Goal: Task Accomplishment & Management: Manage account settings

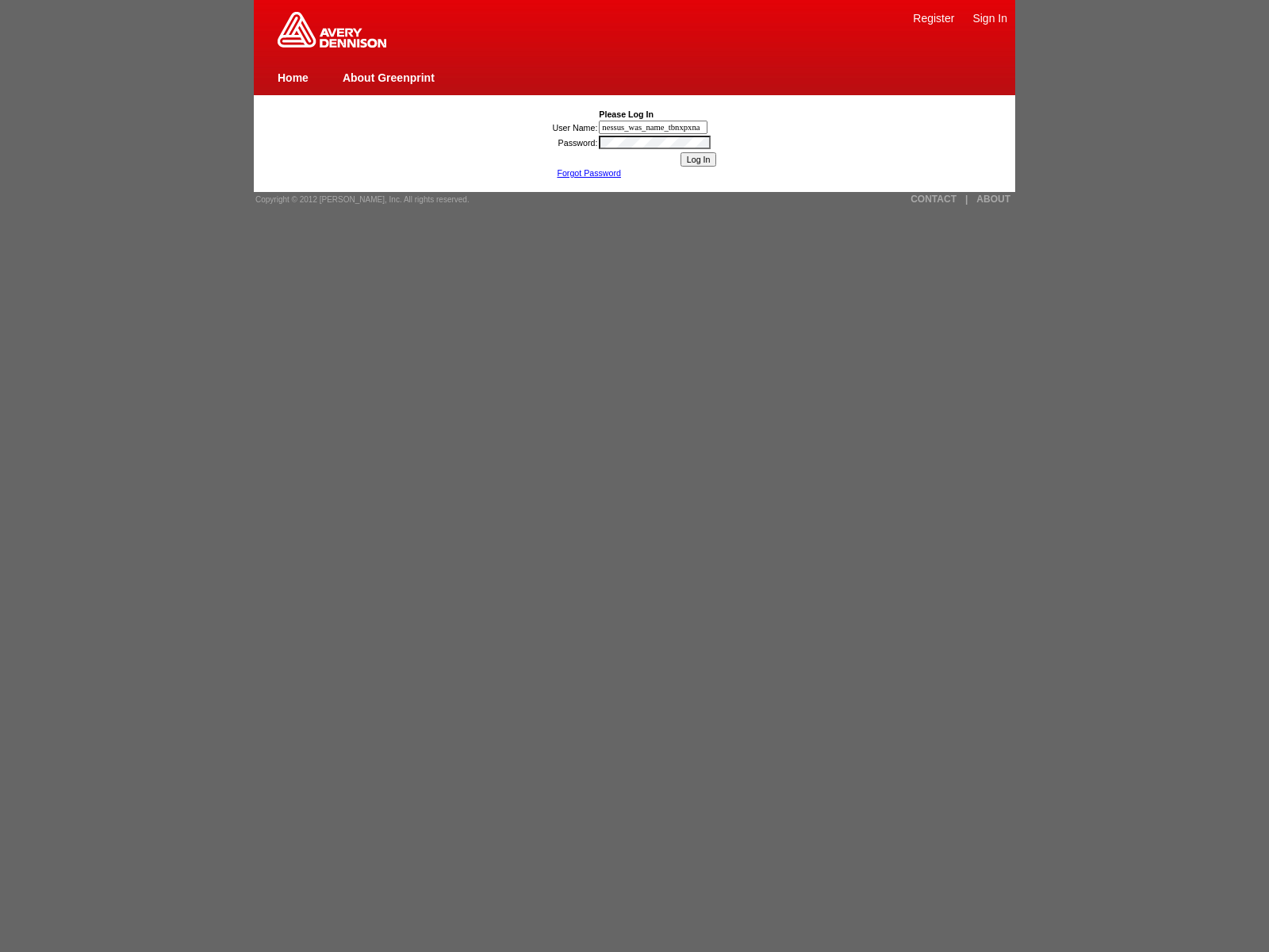
type input "nessus_was_name_tbnxpxna"
click at [698, 159] on input "Log In" at bounding box center [699, 159] width 37 height 14
click at [933, 199] on link "CONTACT" at bounding box center [933, 198] width 46 height 11
type input "nessus_was_name_wmxzikqcwas_klfvxbs7oigq"
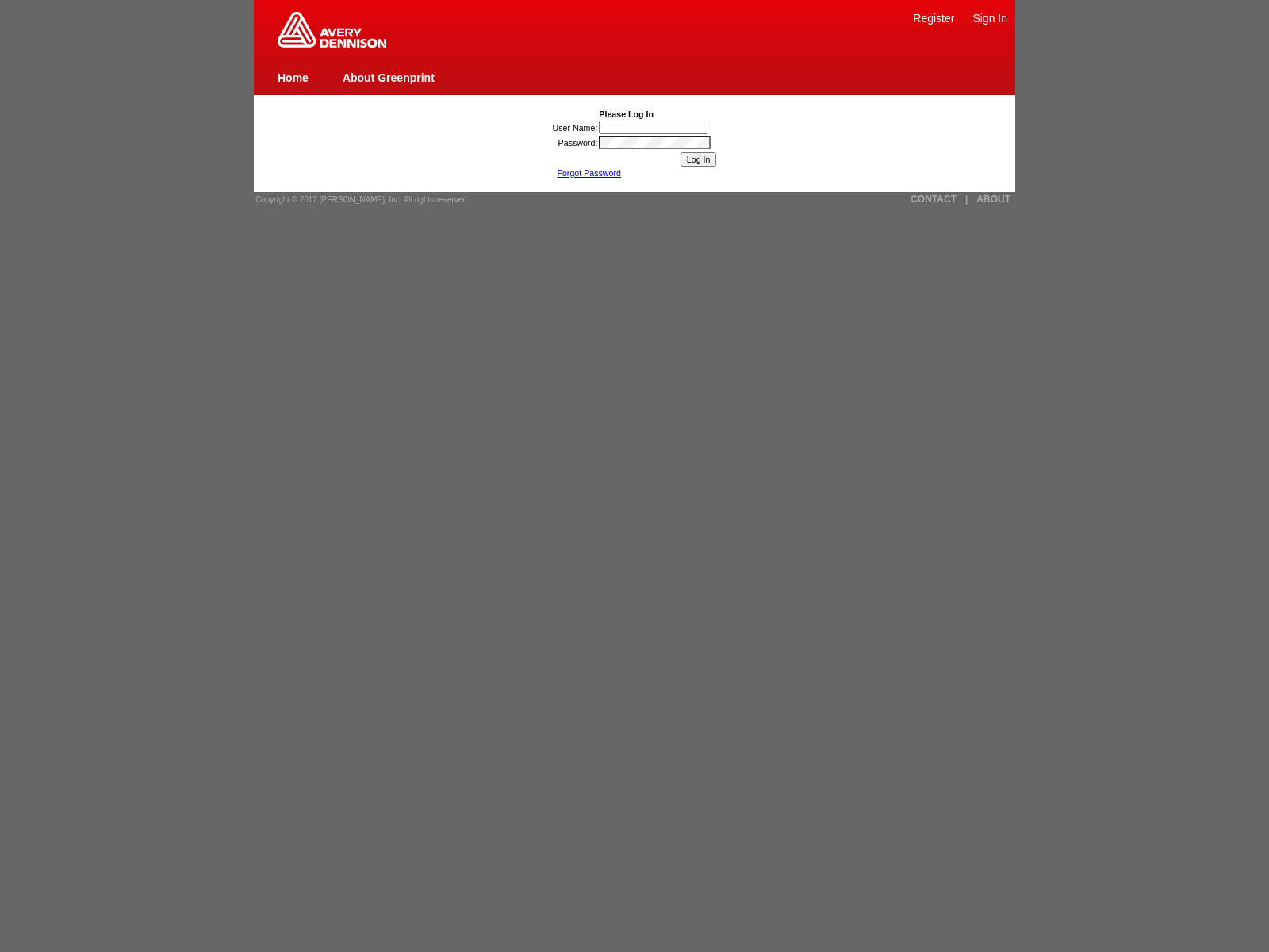
click at [654, 127] on input "User Name:" at bounding box center [653, 128] width 109 height 14
type input "nessus_was_name_wmxzikqcwas_klfvxbs7oigqjavascript:window.top._tenable_wasscan_…"
type input "nessus_was_name_wmxzikqcwas_klfvxbs7oigq"><img src=x onerror=window.top._tenabl…"
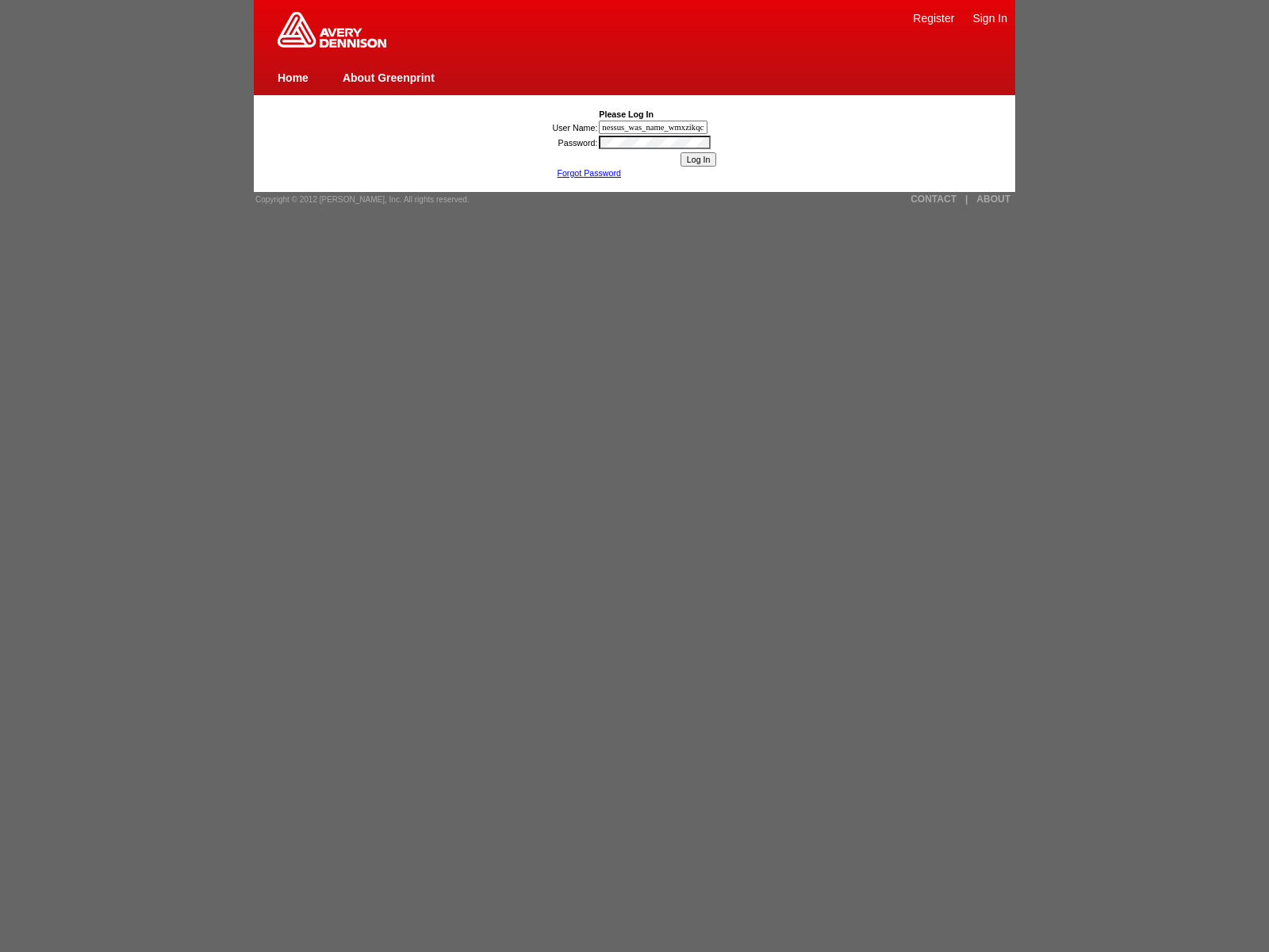
type input "nessus_was_name_wmxzikqcwas_klfvxbs7oigq1){[DOMAIN_NAME]._tenable_wasscan_js_na…"
type input ""><img src=x onerror=window.top._tenable_wasscan_js_namespace_taint_tracer.log_…"
type input "nessus_was_name_wmxzikqcwas_klfvxbs7oigqjaVasCript:/*-/*`/*`/*'/*"/**/(/* */oNc…"
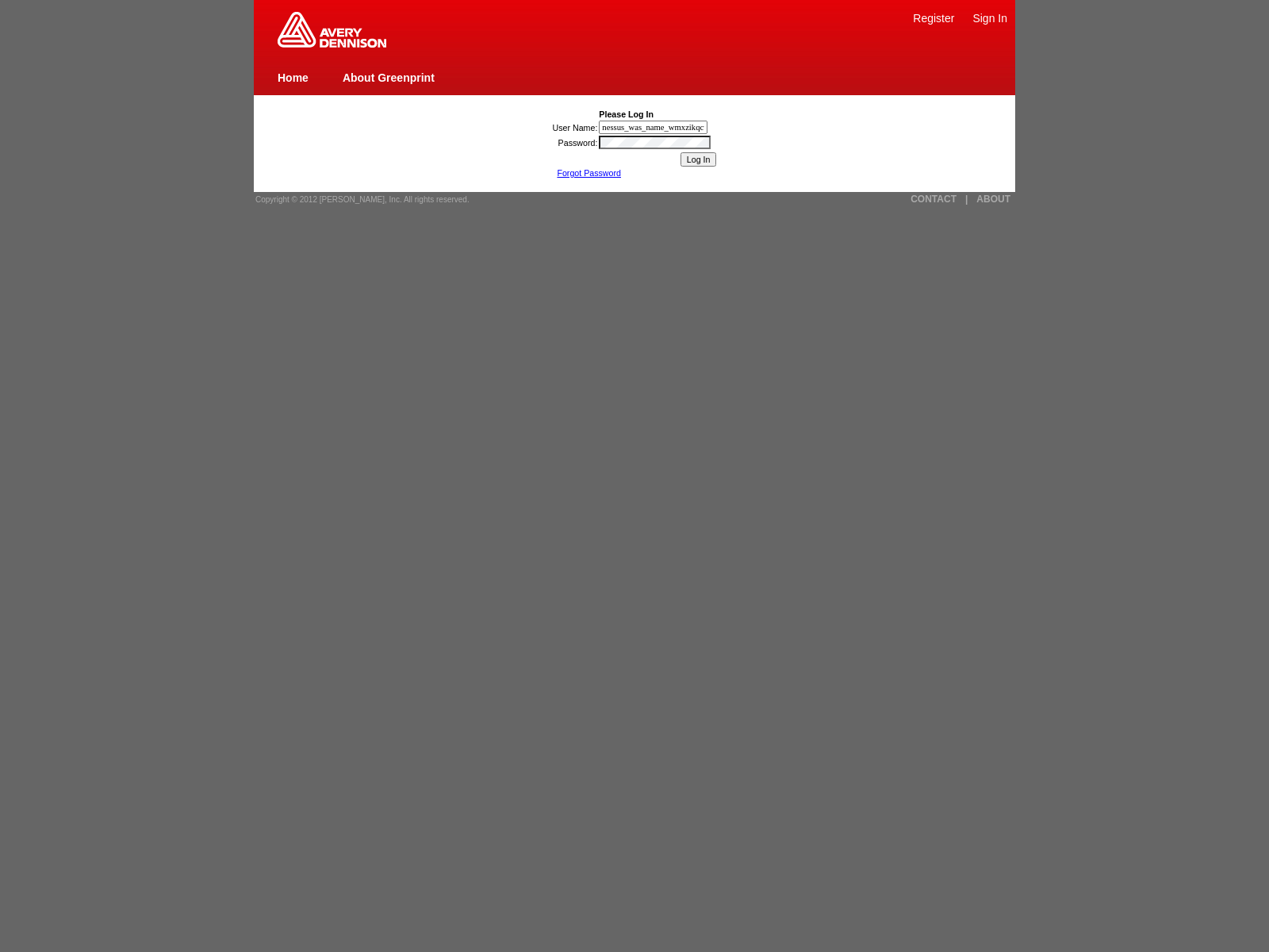
scroll to position [0, 1091]
click at [654, 127] on input "User Name:" at bounding box center [653, 128] width 109 height 14
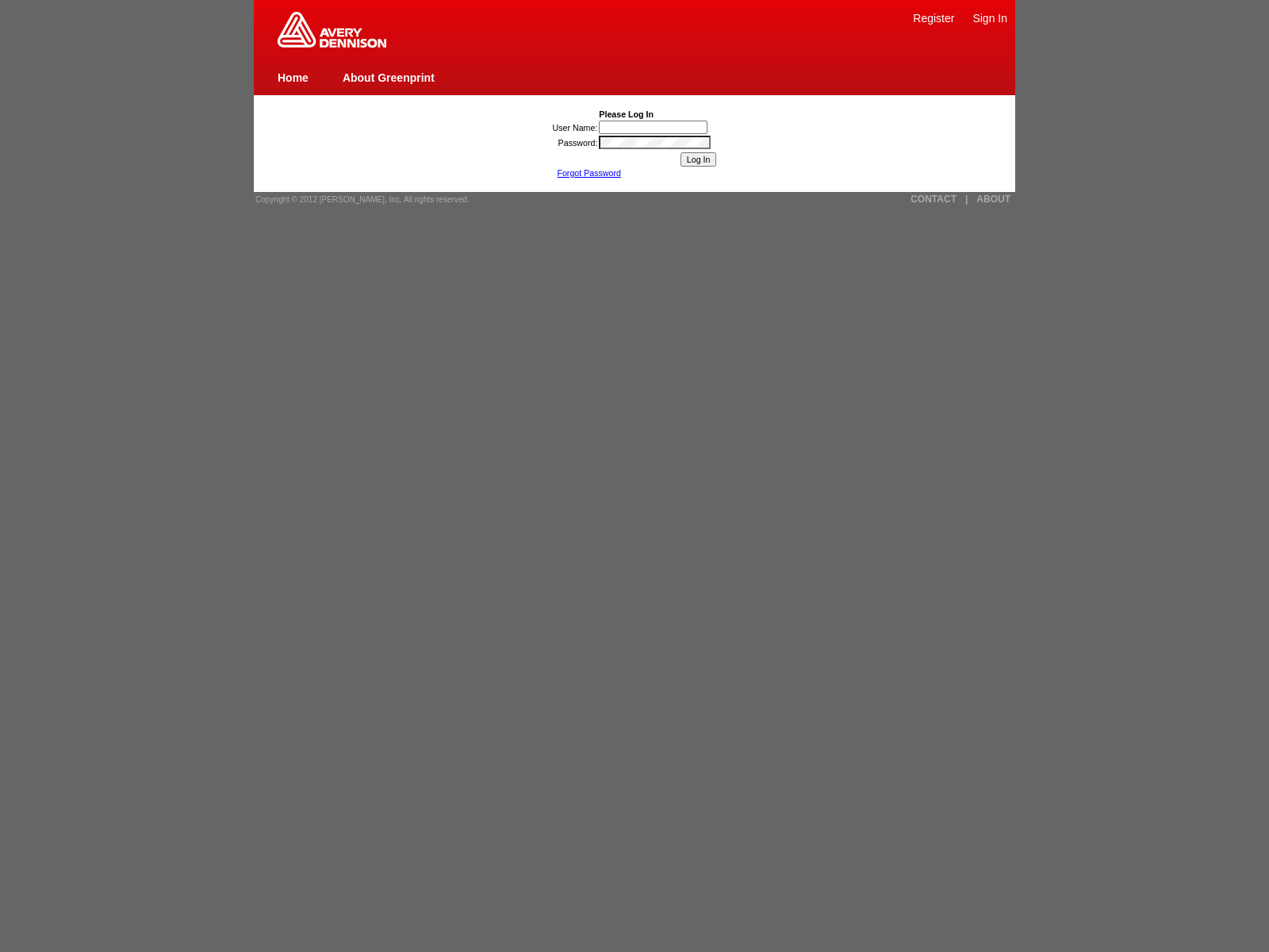
click at [588, 172] on link "Forgot Password" at bounding box center [588, 173] width 64 height 10
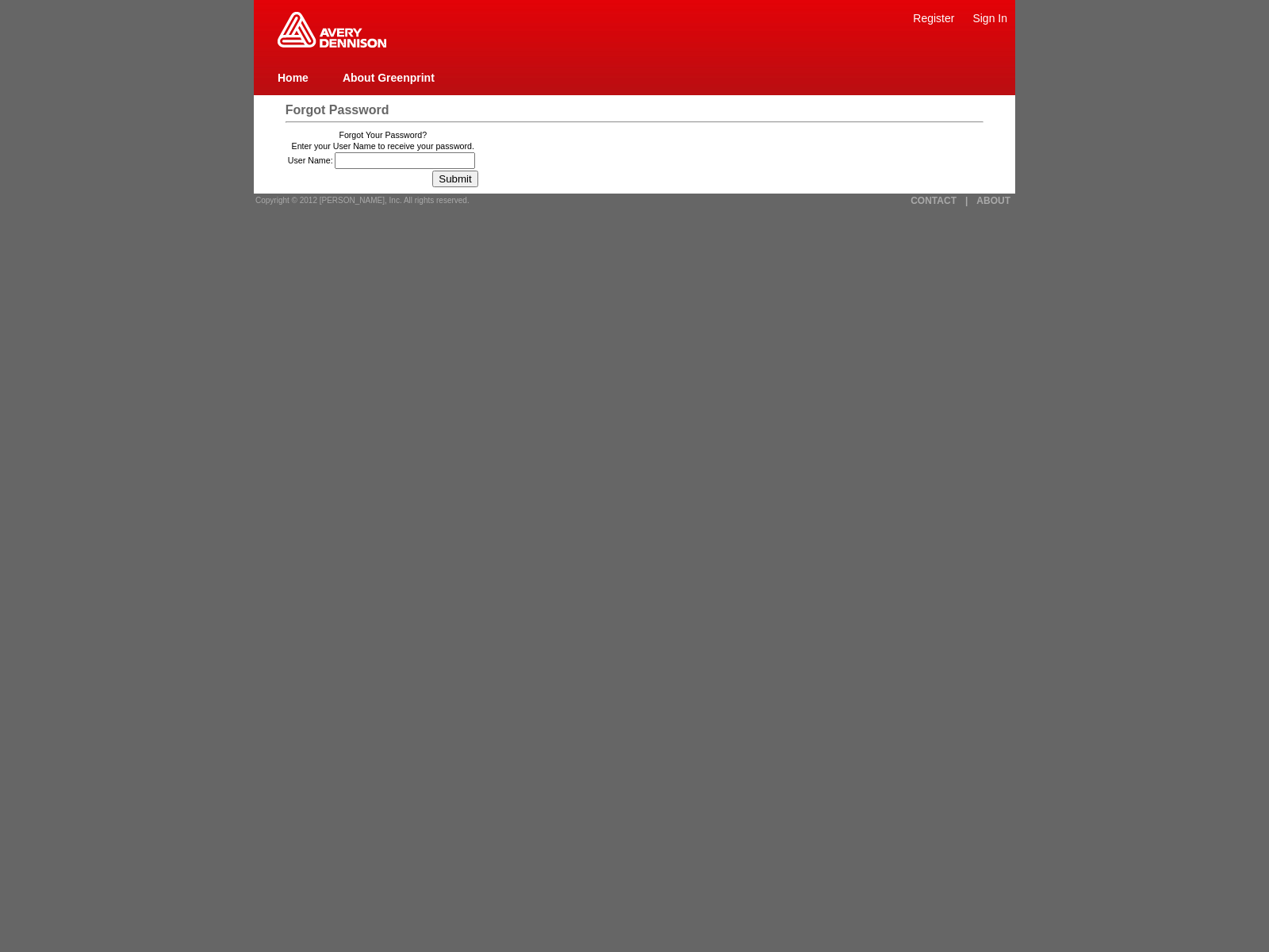
click at [293, 77] on link "Home" at bounding box center [292, 78] width 31 height 13
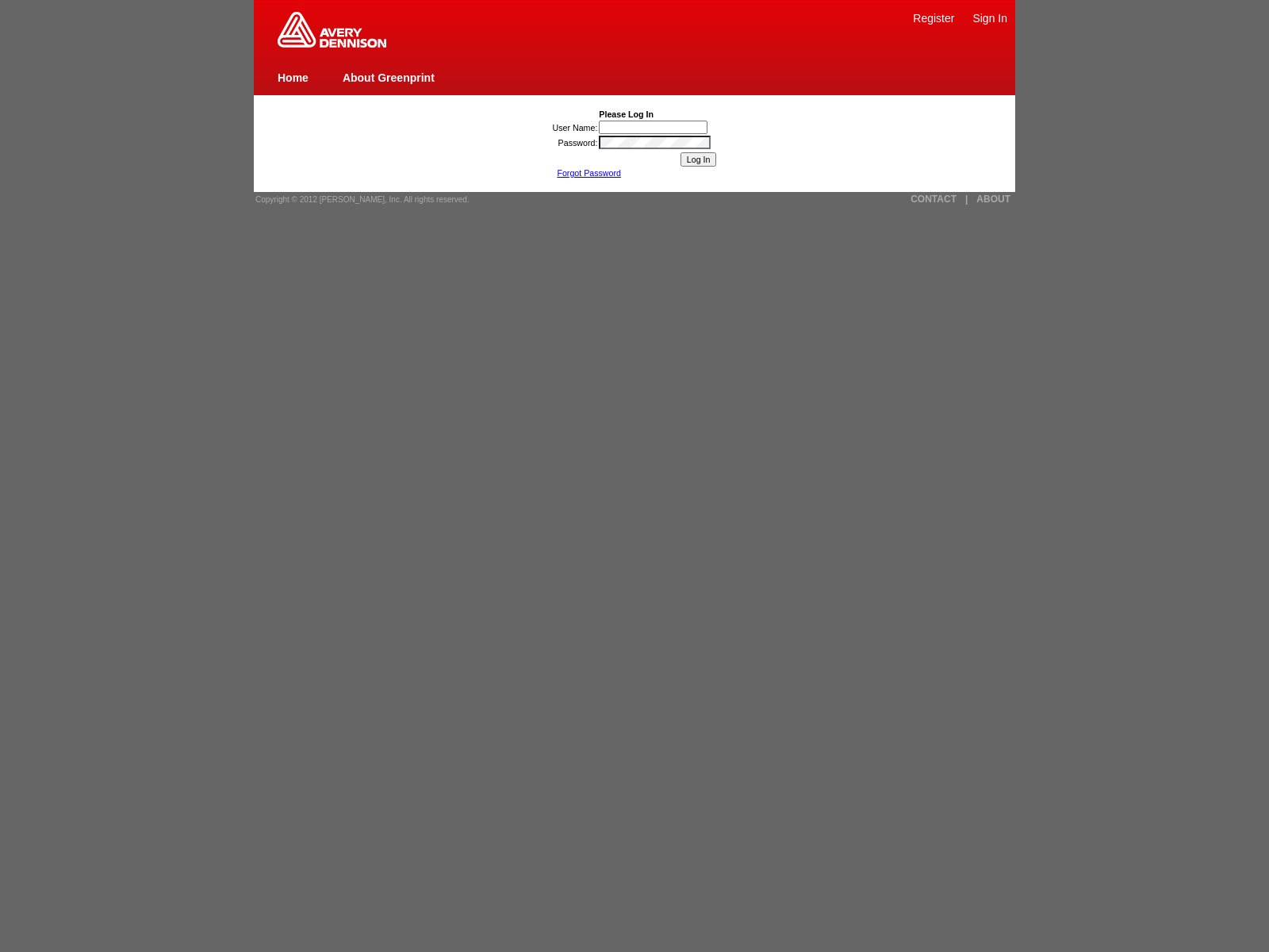
click at [588, 172] on link "Forgot Password" at bounding box center [588, 173] width 64 height 10
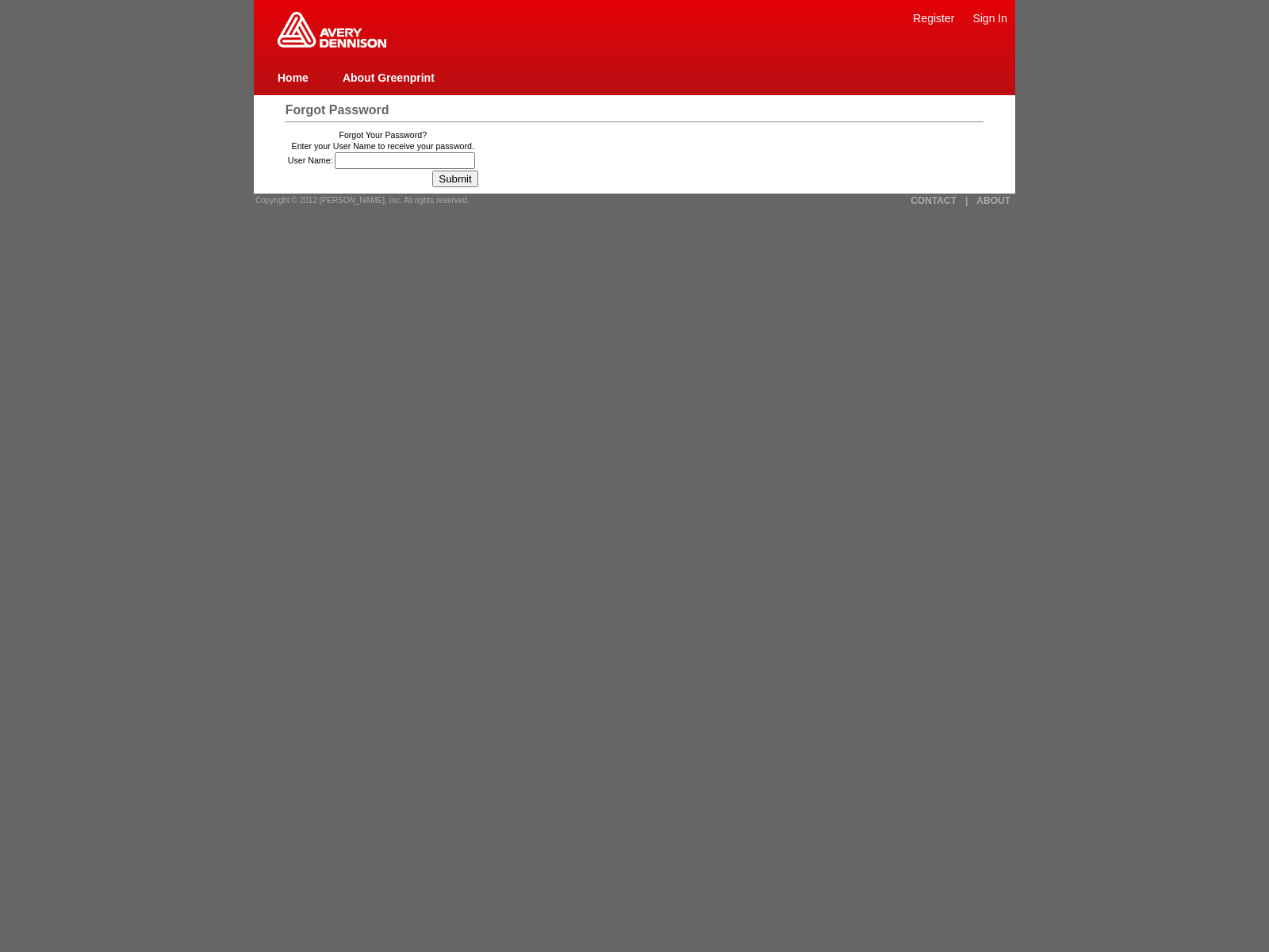
click at [332, 45] on img at bounding box center [331, 30] width 109 height 36
type input "35"
type input "119"
click at [461, 178] on input "Submit" at bounding box center [455, 178] width 45 height 17
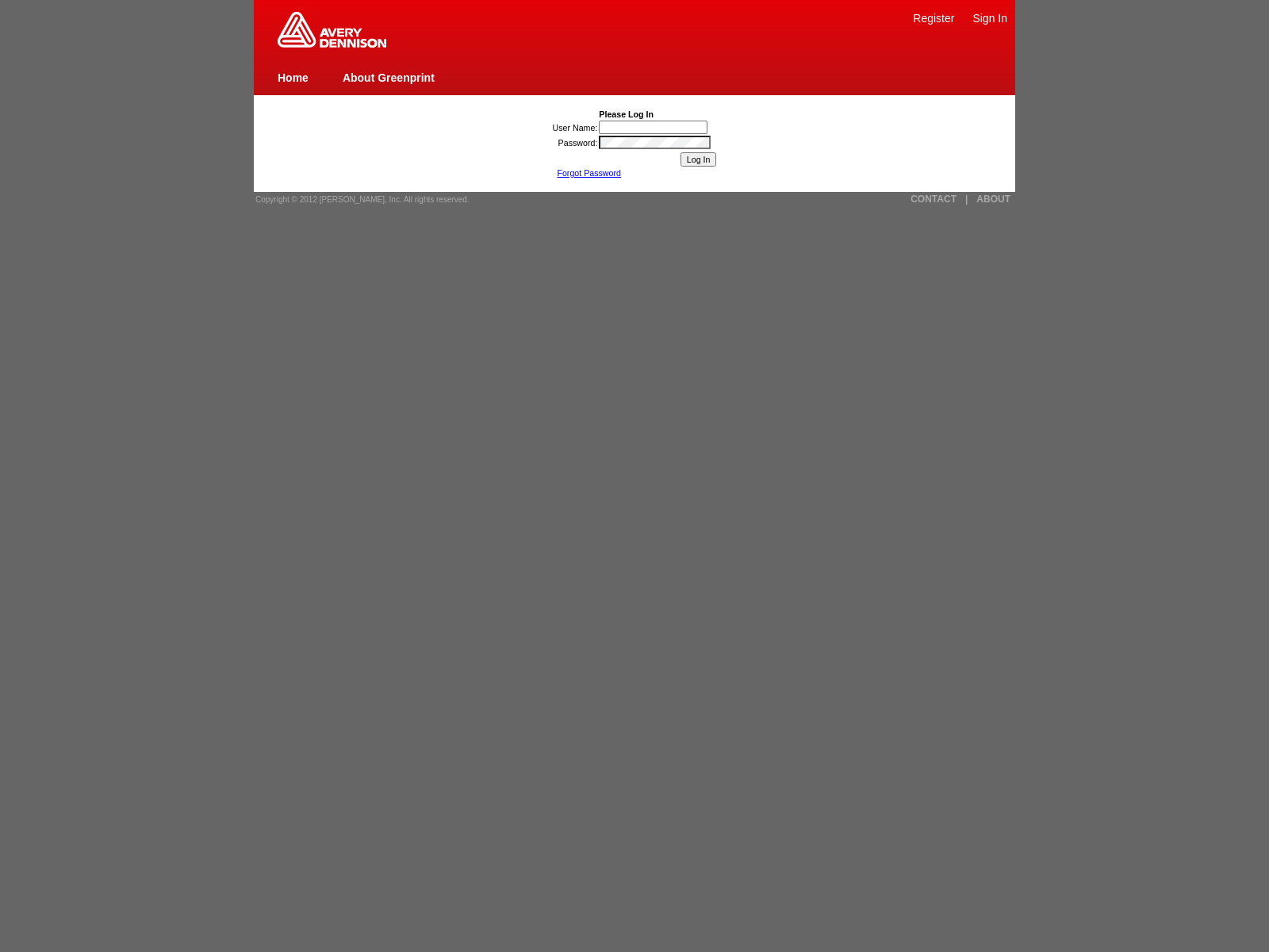
click at [588, 172] on link "Forgot Password" at bounding box center [588, 173] width 64 height 10
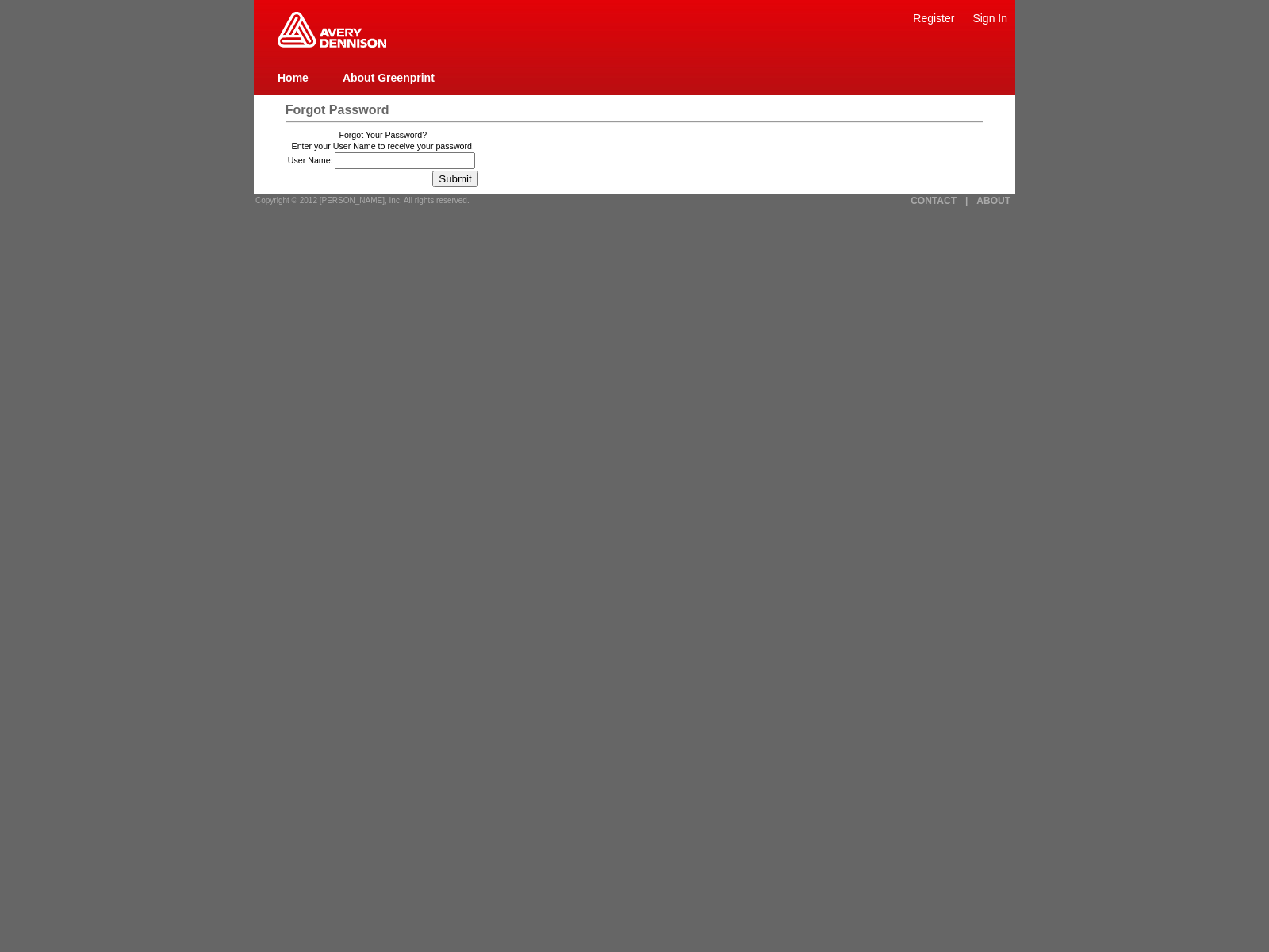
click at [336, 110] on span "Forgot Password" at bounding box center [337, 110] width 104 height 14
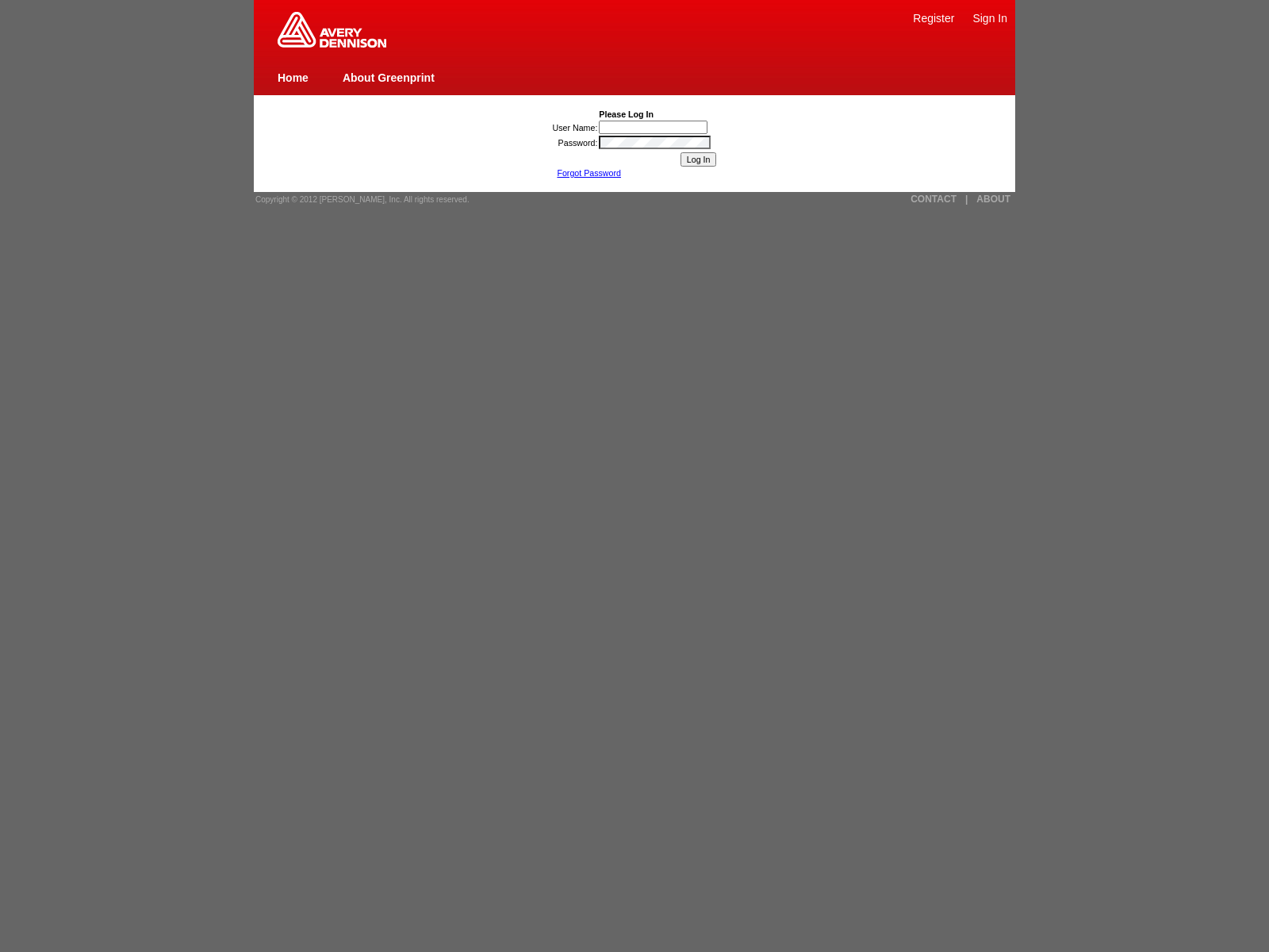
click at [588, 172] on link "Forgot Password" at bounding box center [588, 173] width 64 height 10
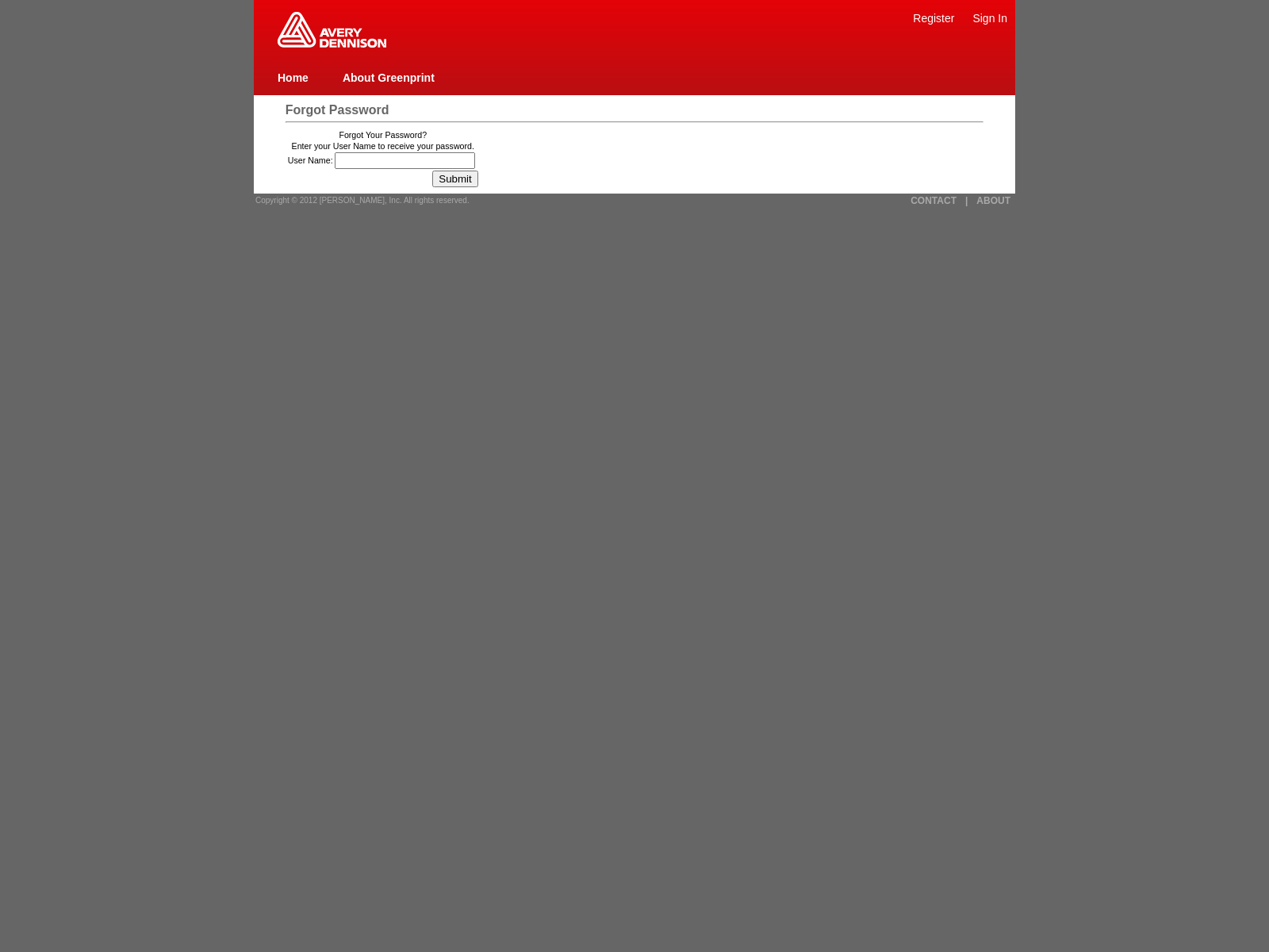
click at [990, 18] on link "Sign In" at bounding box center [989, 18] width 35 height 13
click at [933, 18] on link "Register" at bounding box center [933, 18] width 41 height 13
click at [461, 178] on input "Submit" at bounding box center [455, 178] width 45 height 17
click at [388, 77] on link "About Greenprint" at bounding box center [389, 78] width 92 height 13
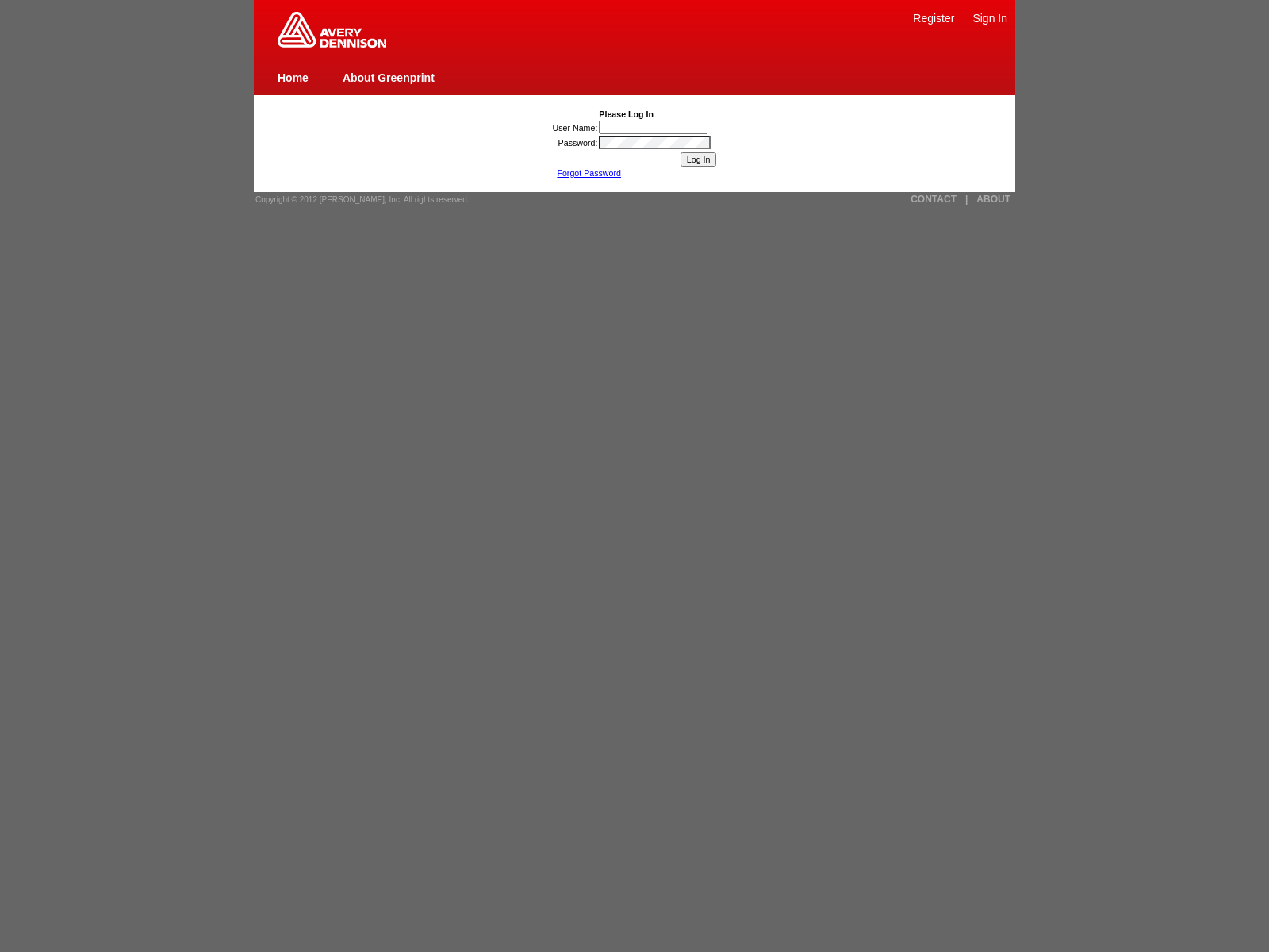
click at [588, 172] on link "Forgot Password" at bounding box center [588, 173] width 64 height 10
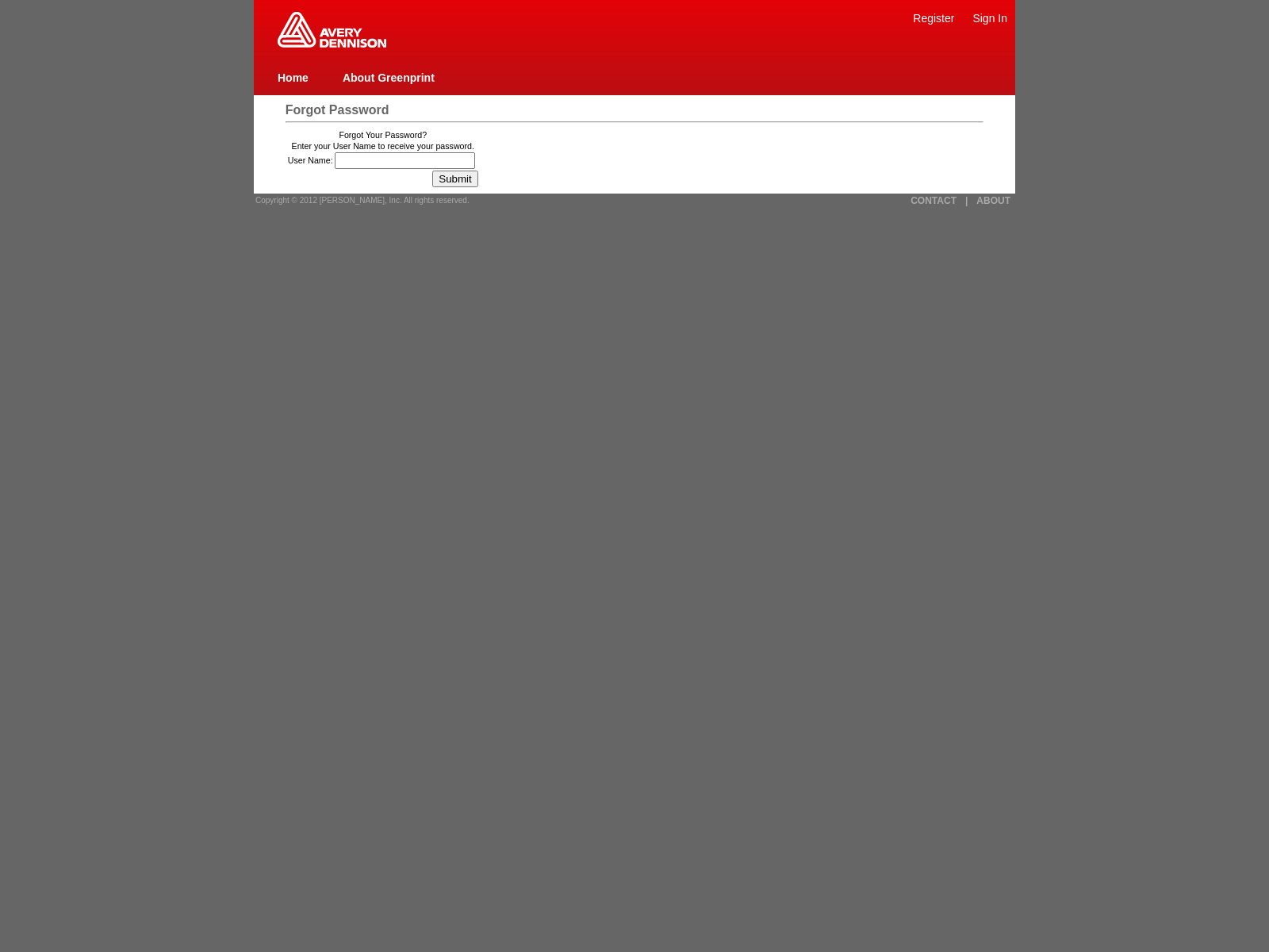
click at [993, 199] on link "ABOUT" at bounding box center [993, 200] width 34 height 11
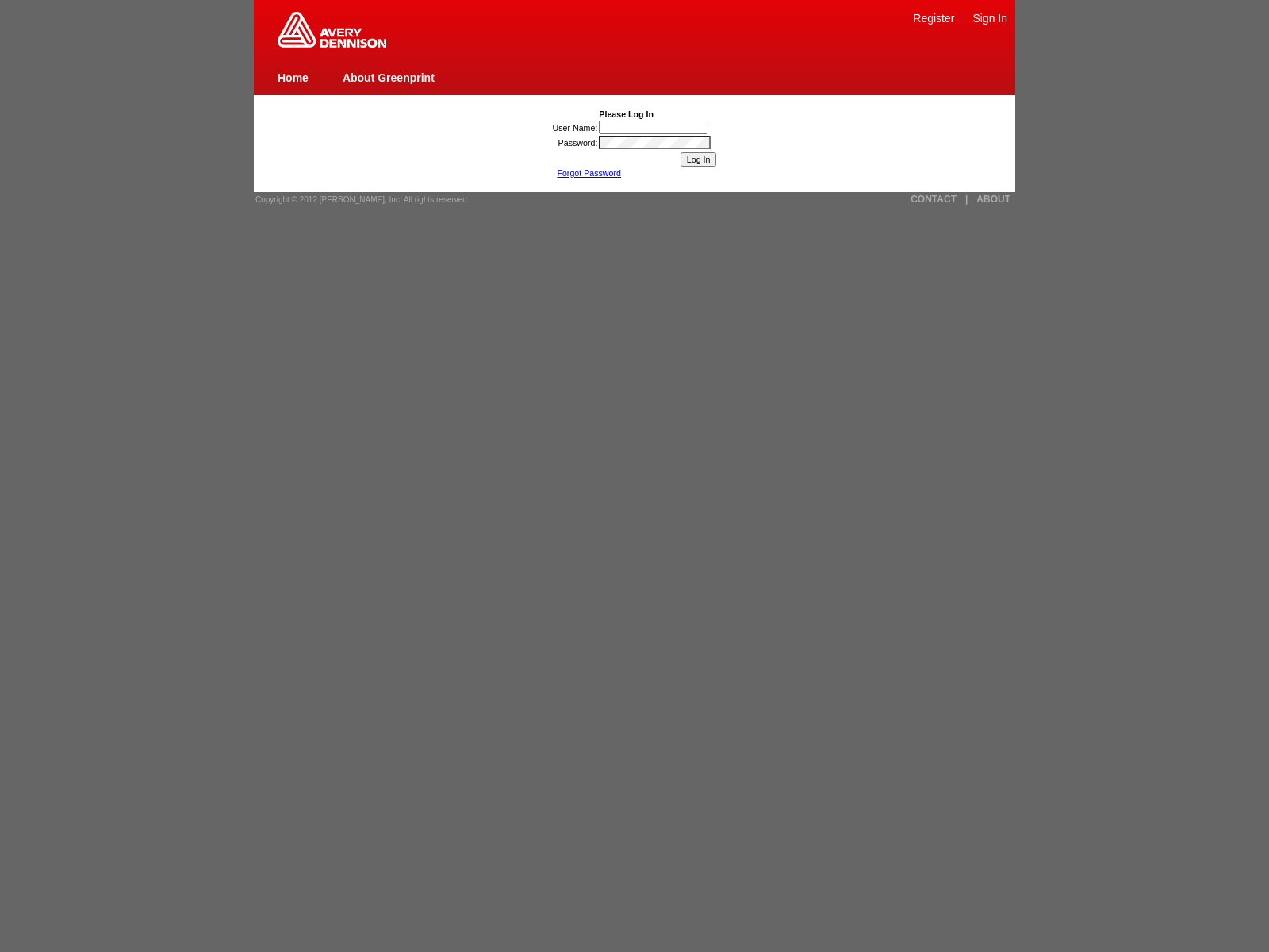
click at [588, 172] on link "Forgot Password" at bounding box center [588, 173] width 64 height 10
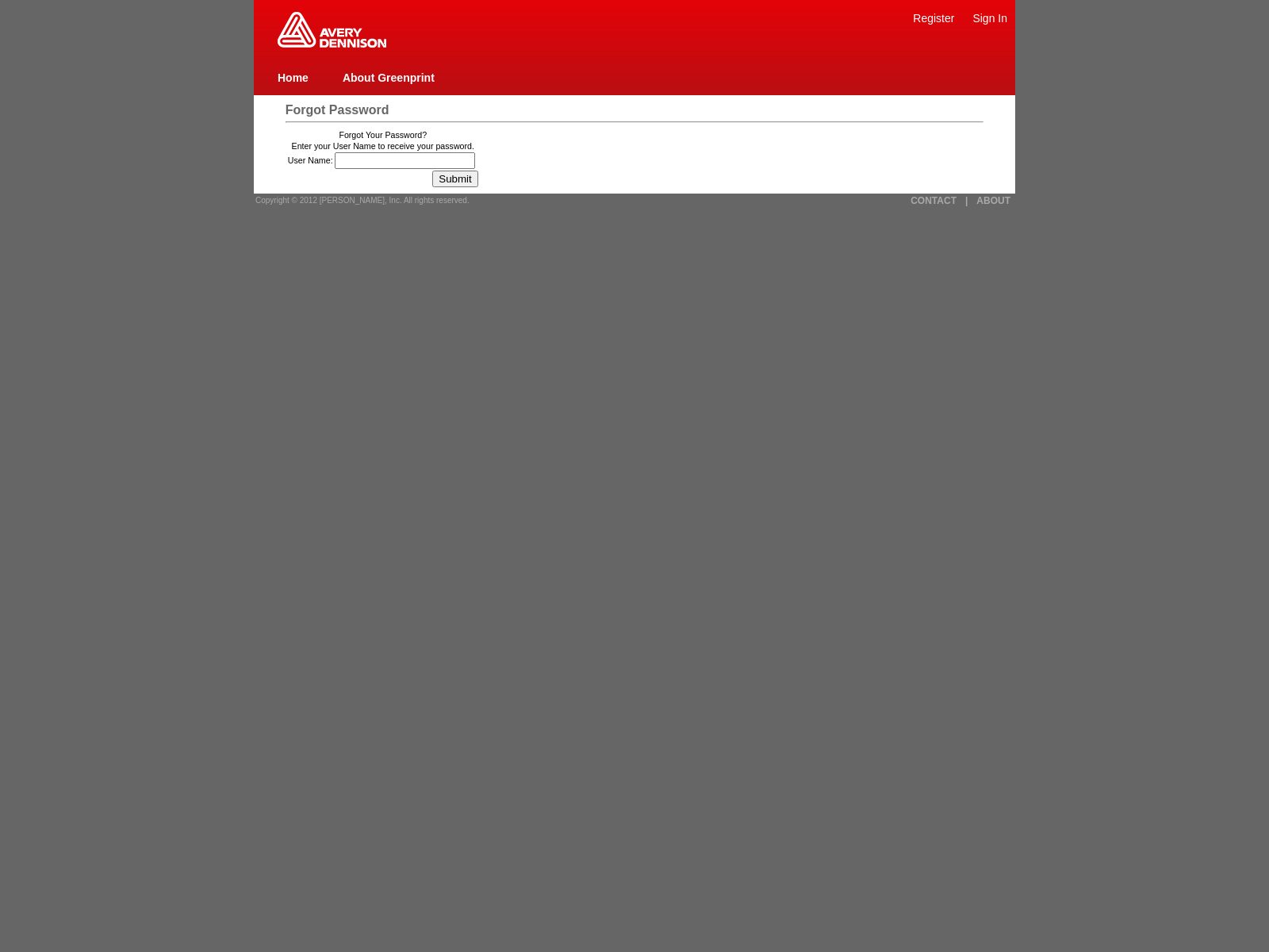
click at [407, 160] on input "User Name:" at bounding box center [405, 160] width 141 height 17
type input "85"
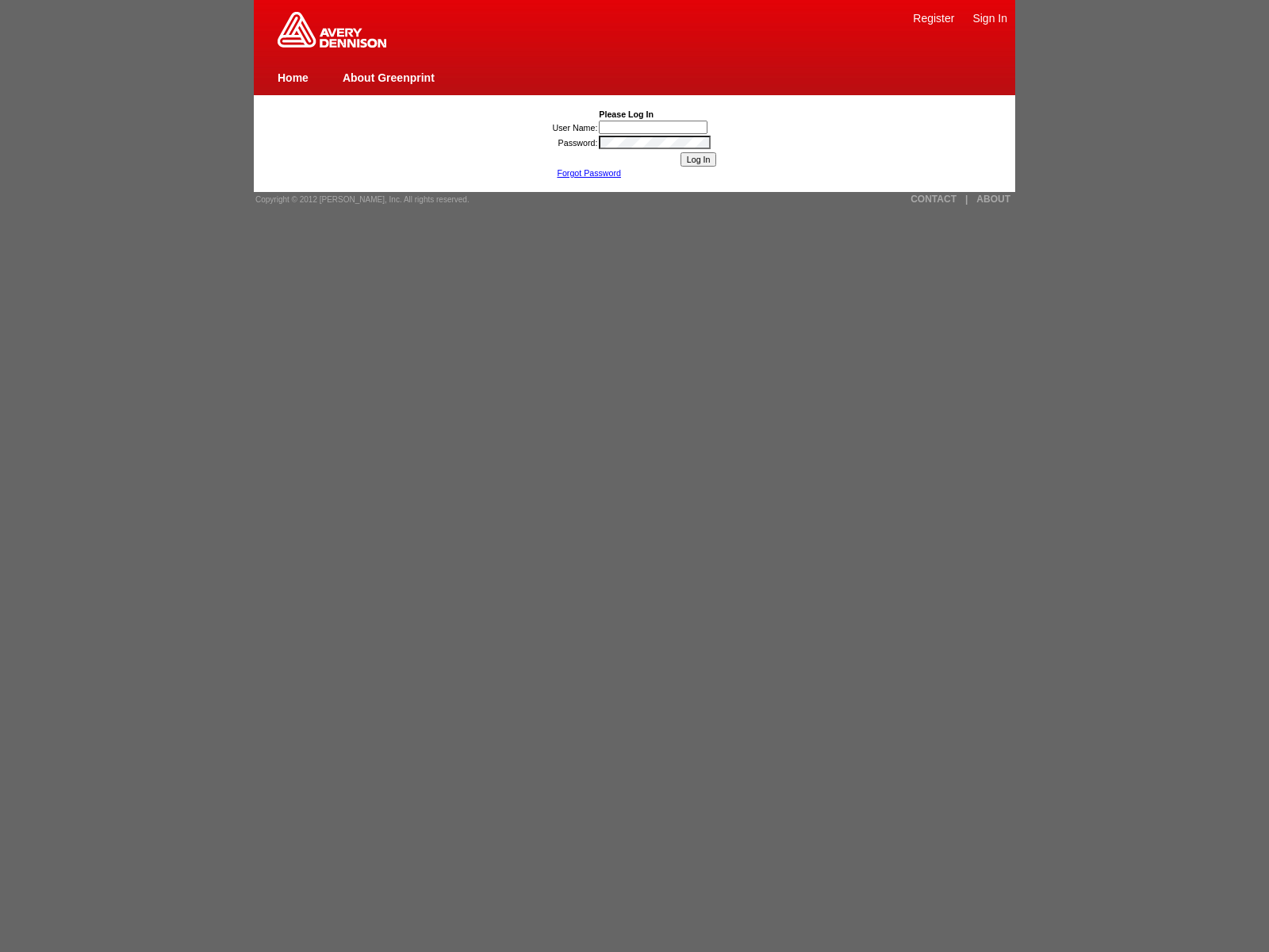
click at [588, 172] on link "Forgot Password" at bounding box center [588, 173] width 64 height 10
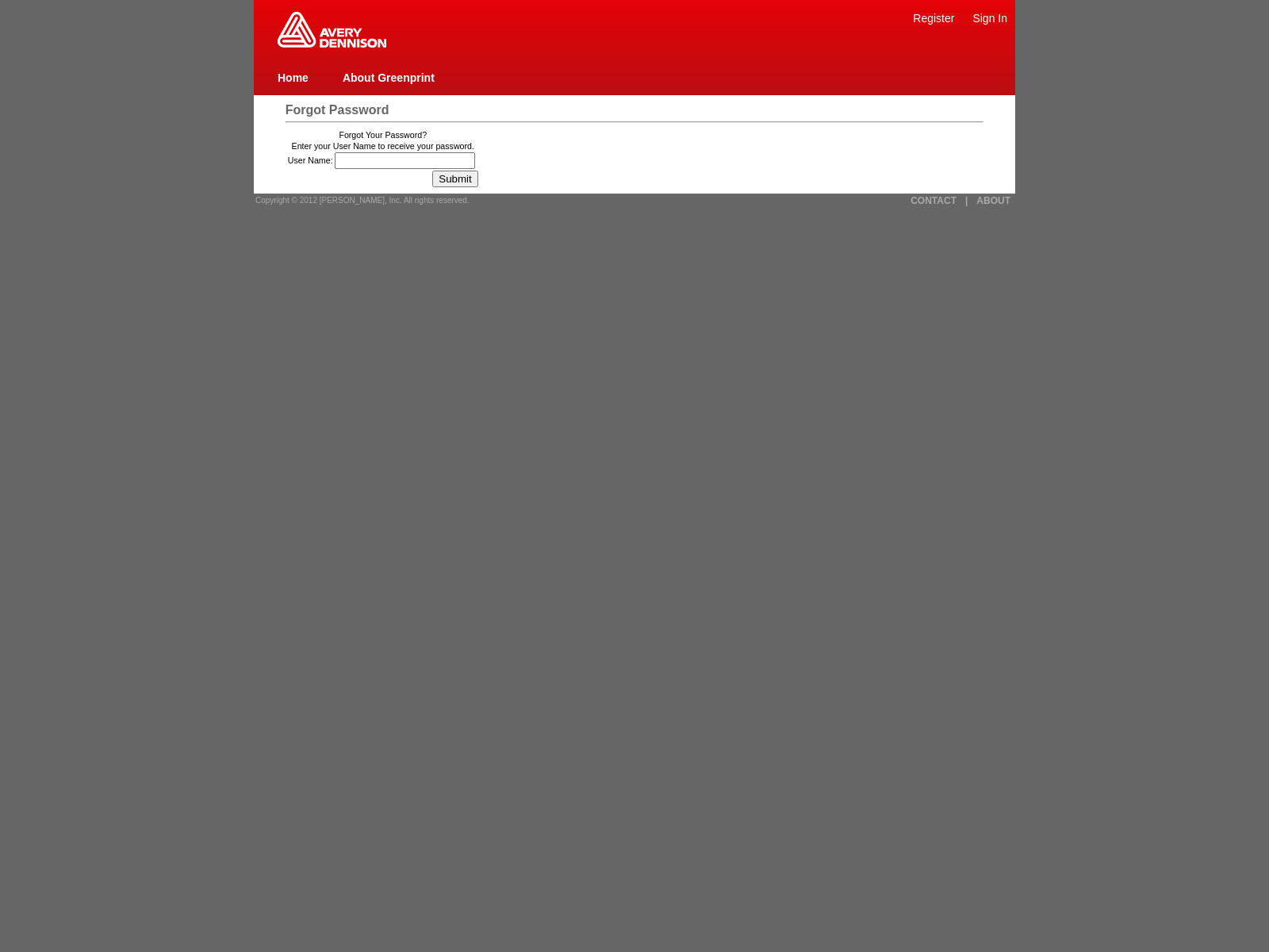
click at [357, 199] on span "Copyright © 2012 [PERSON_NAME], Inc. All rights reserved." at bounding box center [362, 199] width 214 height 9
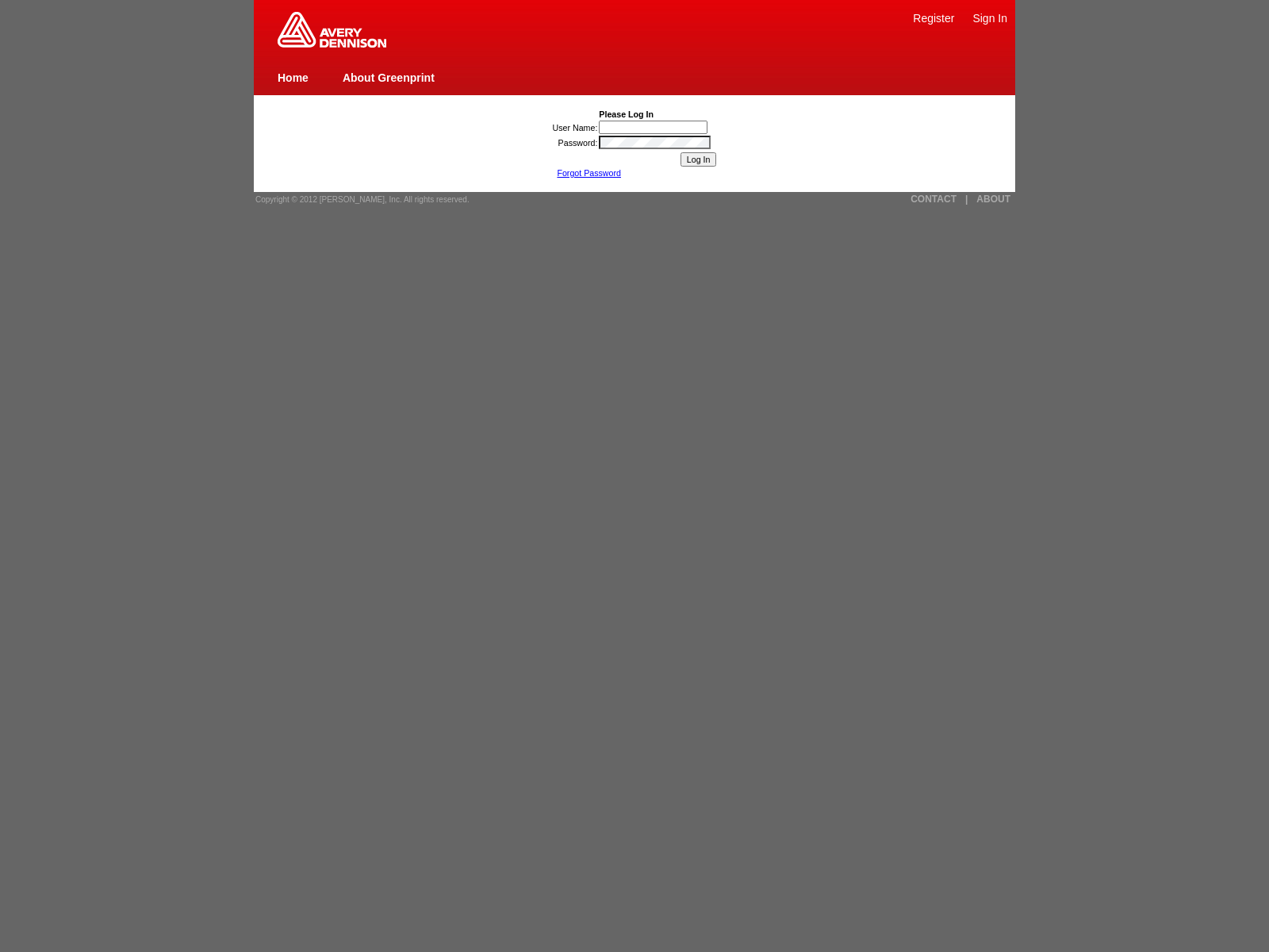
click at [588, 172] on link "Forgot Password" at bounding box center [588, 173] width 64 height 10
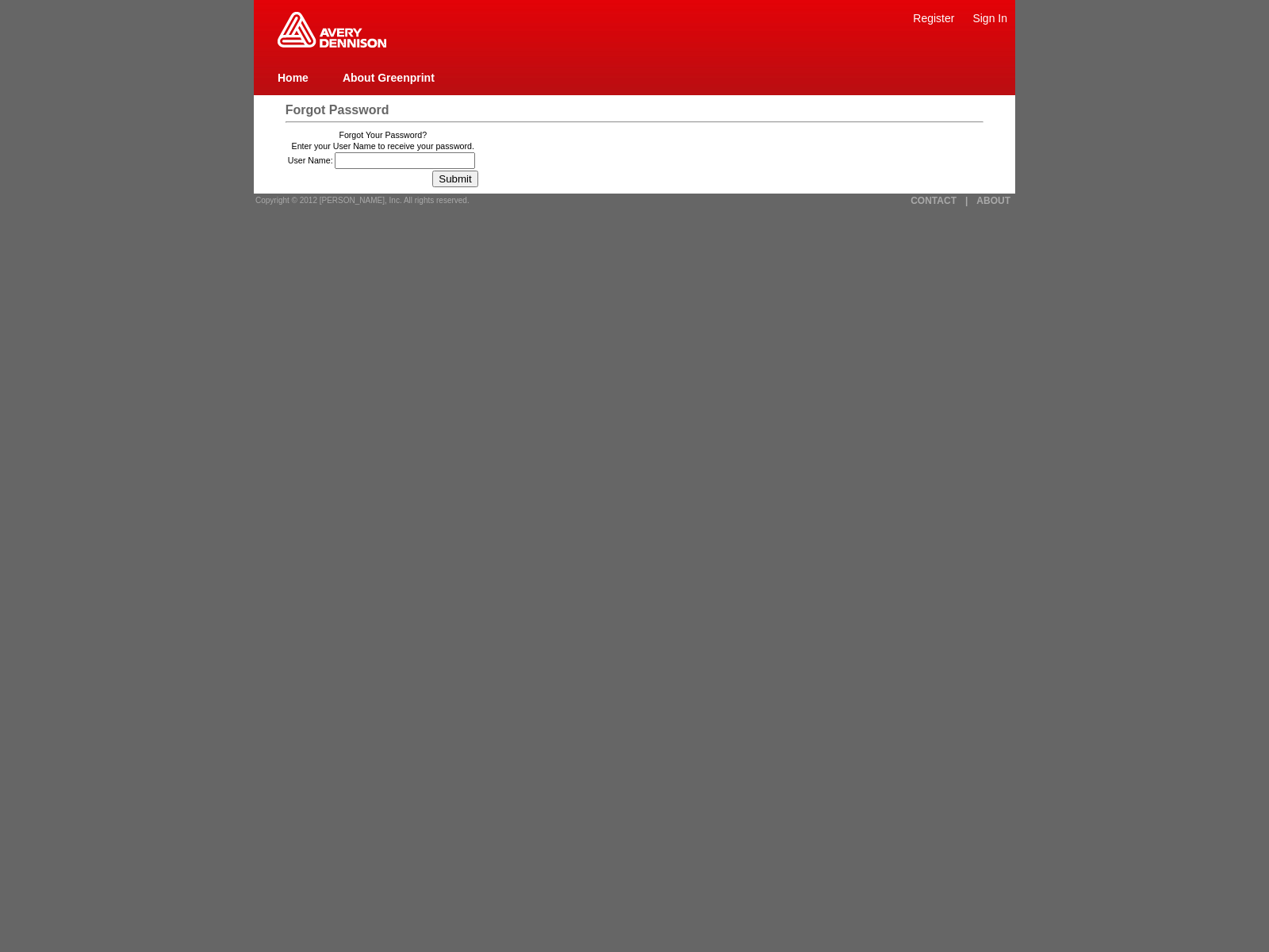
click at [933, 199] on link "CONTACT" at bounding box center [933, 200] width 46 height 11
type input "118was_wa6a4tpy9c8k"
click at [966, 199] on link "|" at bounding box center [966, 200] width 2 height 11
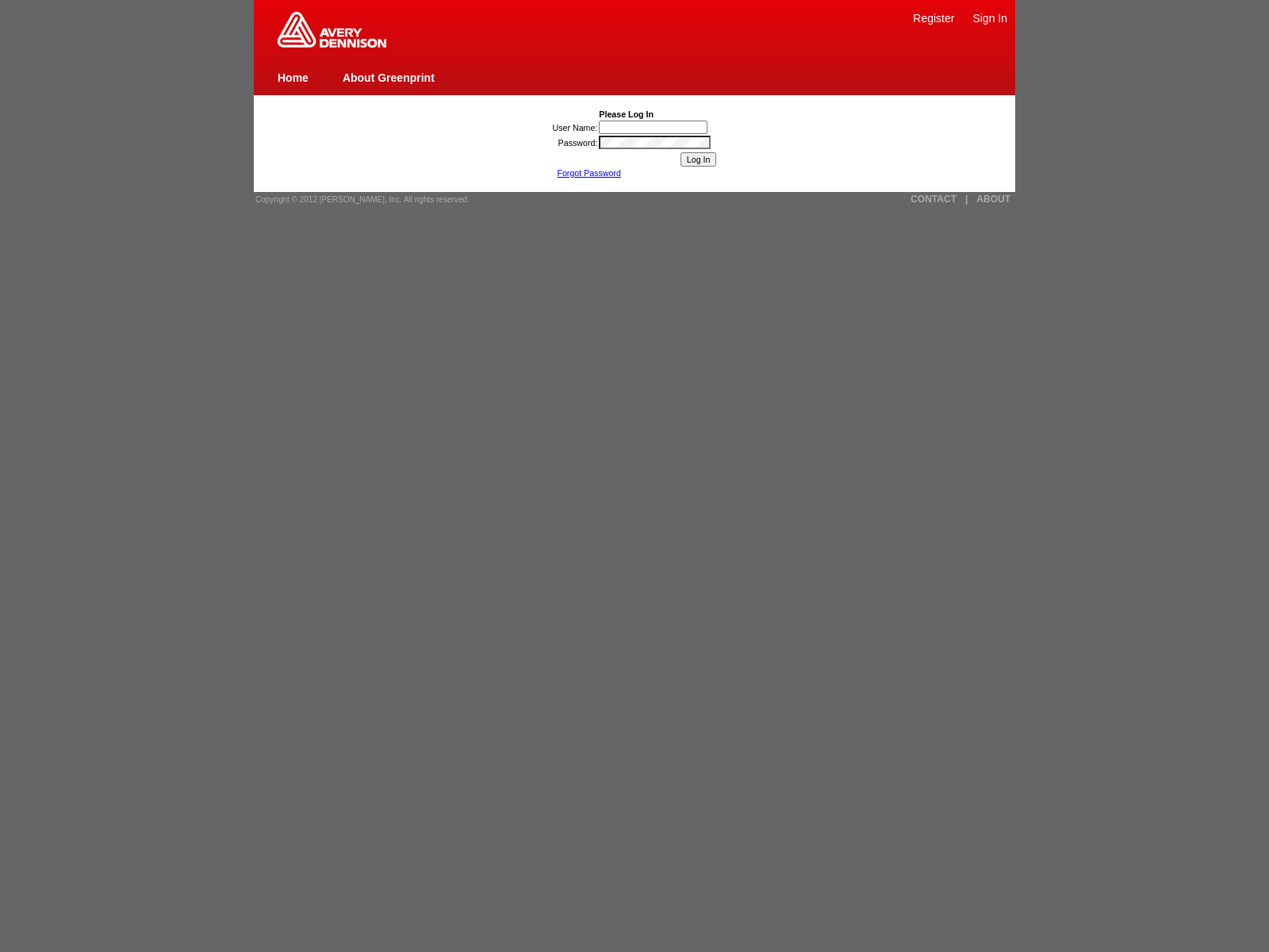
click at [588, 172] on link "Forgot Password" at bounding box center [588, 173] width 64 height 10
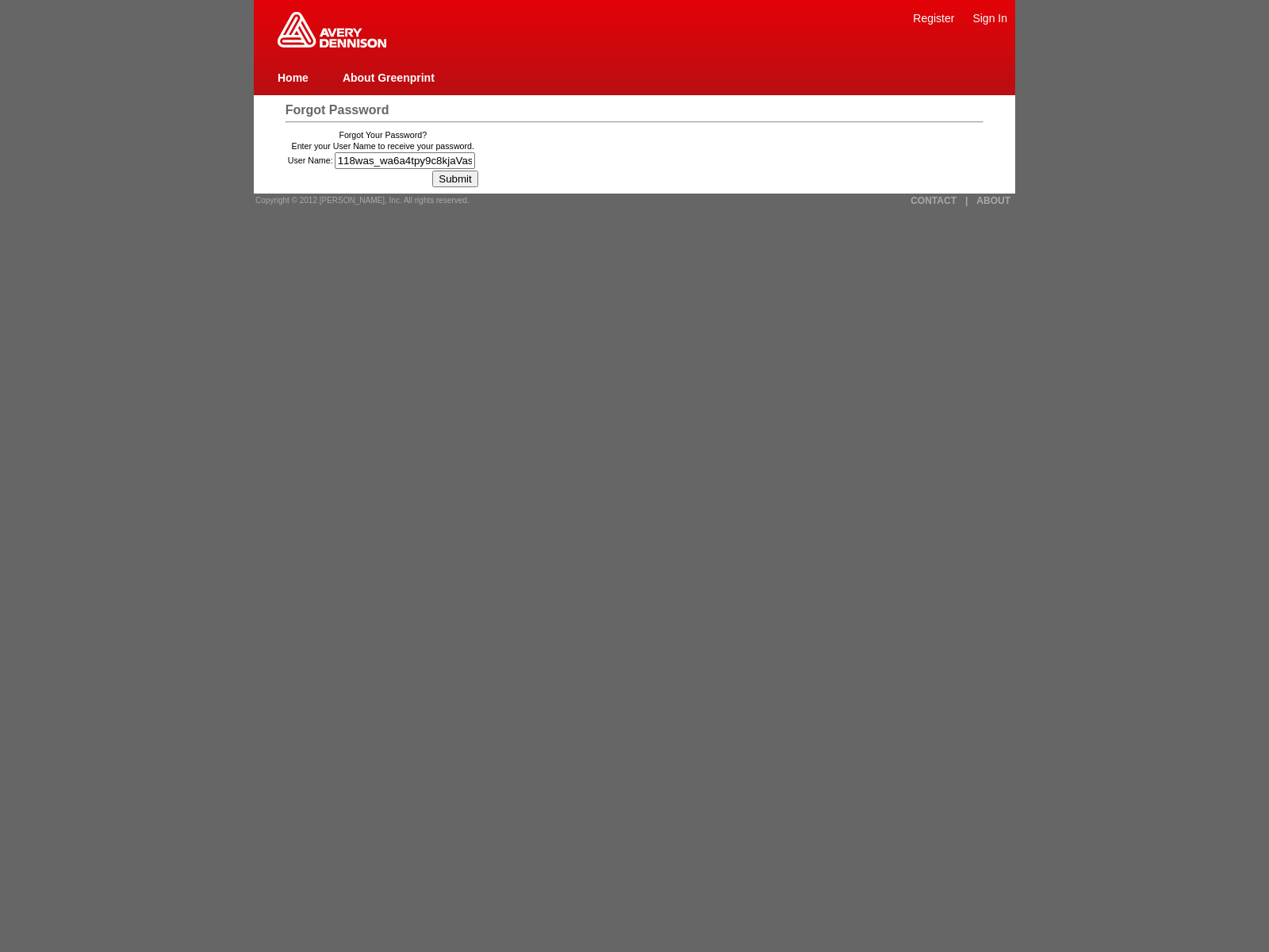
type input "118was_wa6a4tpy9c8kjaVasCript:/*-/*`/*`/*'/*"/**/(/* */oNcliCk=window.top._tena…"
type input "118was_wa6a4tpy9c8kjavascript:window.top._tenable_wasscan_js_namespace_taint_tr…"
type input "javascript:window.top._tenable_wasscan_js_namespace_taint_tracer.log_execution_…"
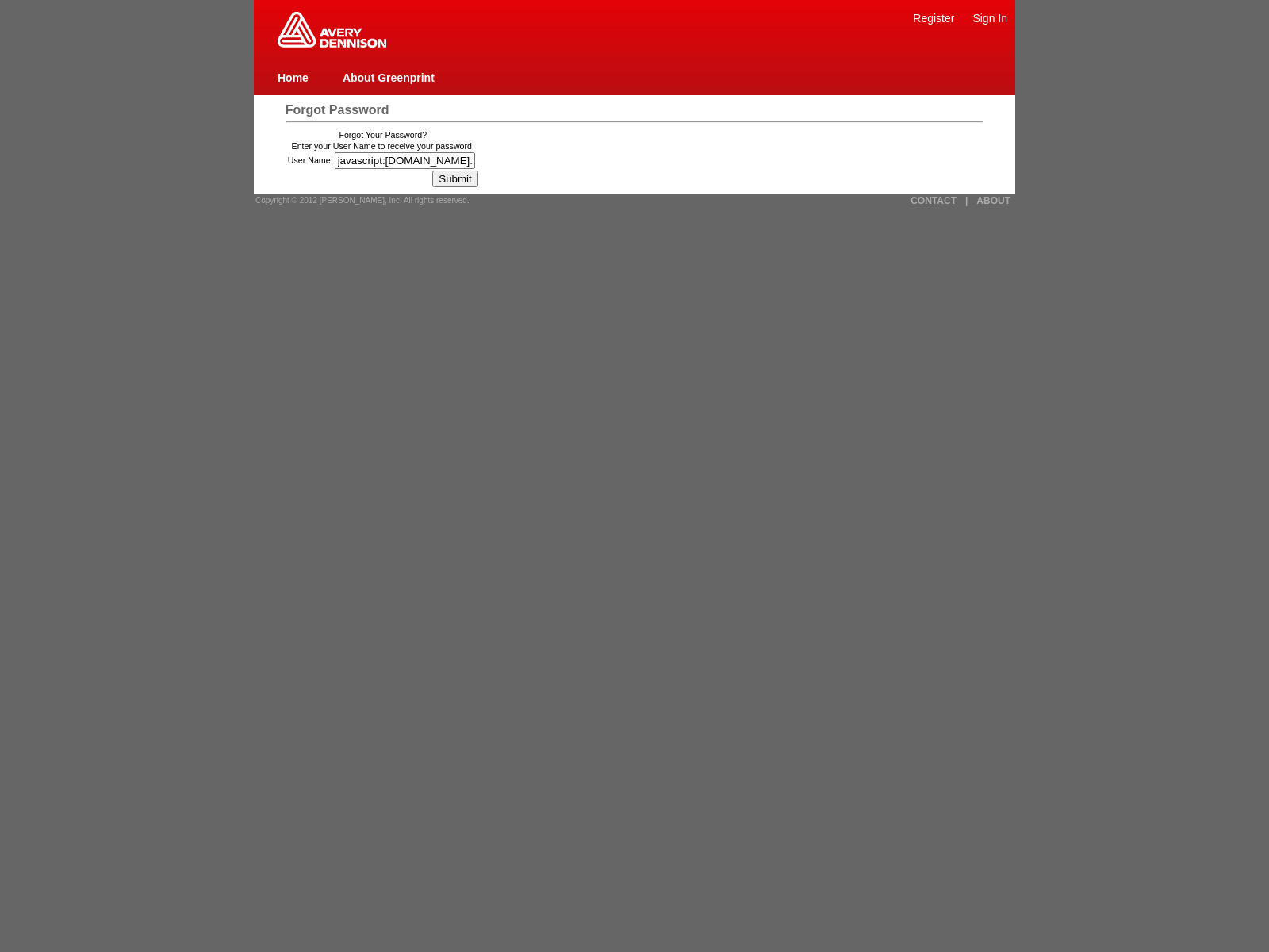
scroll to position [0, 2189]
type input "118was_wa6a4tpy9c8k"><img src=x onerror=[DOMAIN_NAME]._tenable_wasscan_js_names…"
type input "jaVasCript:/*-/*`/*`/*'/*"/**/(/* */oNcliCk=window.top._tenable_wasscan_js_name…"
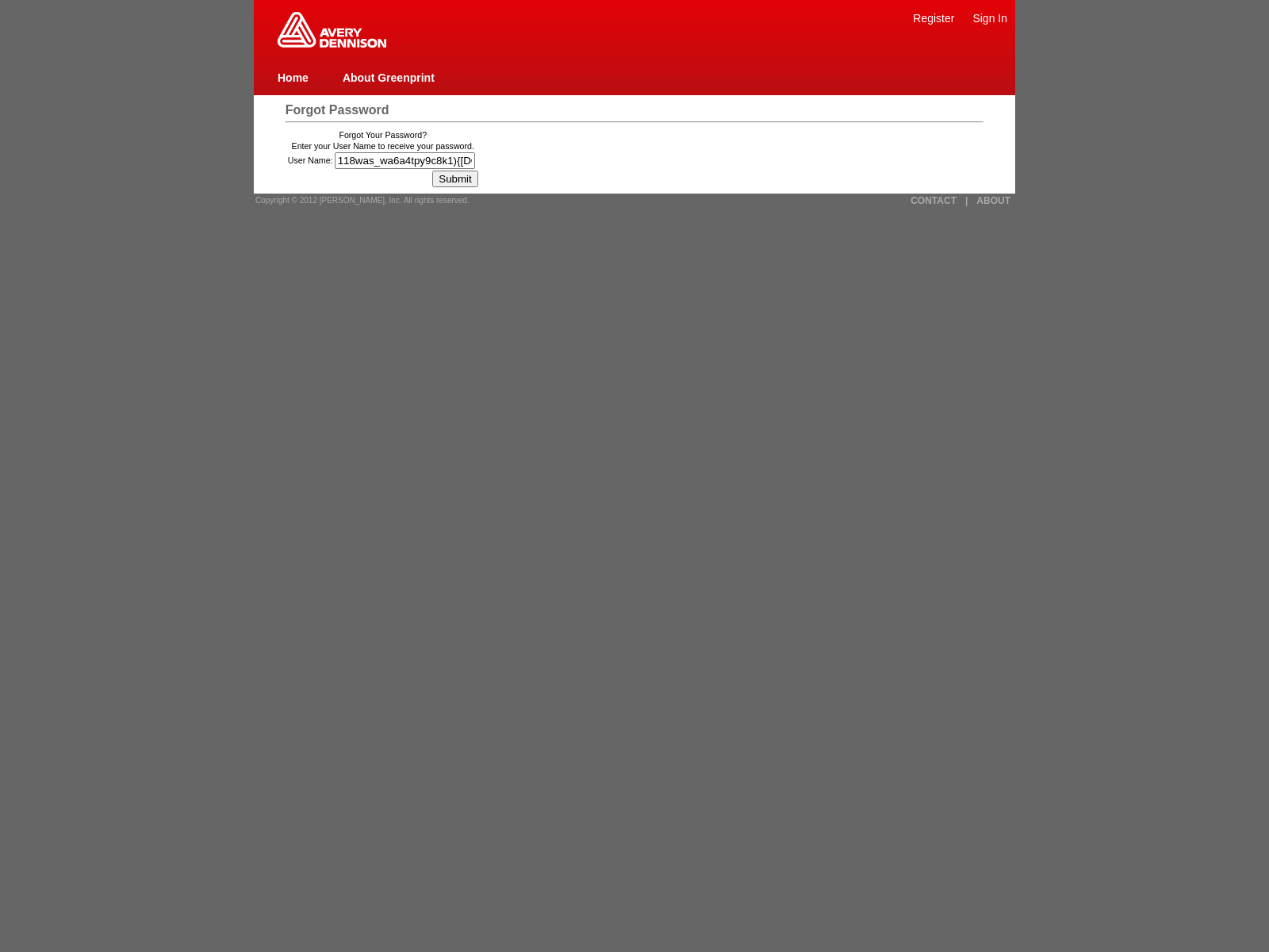
type input "118was_wa6a4tpy9c8k1){window.top._tenable_wasscan_js_namespace_taint_tracer.log…"
type input "1){window.top._tenable_wasscan_js_namespace_taint_tracer.log_execution_flow_sin…"
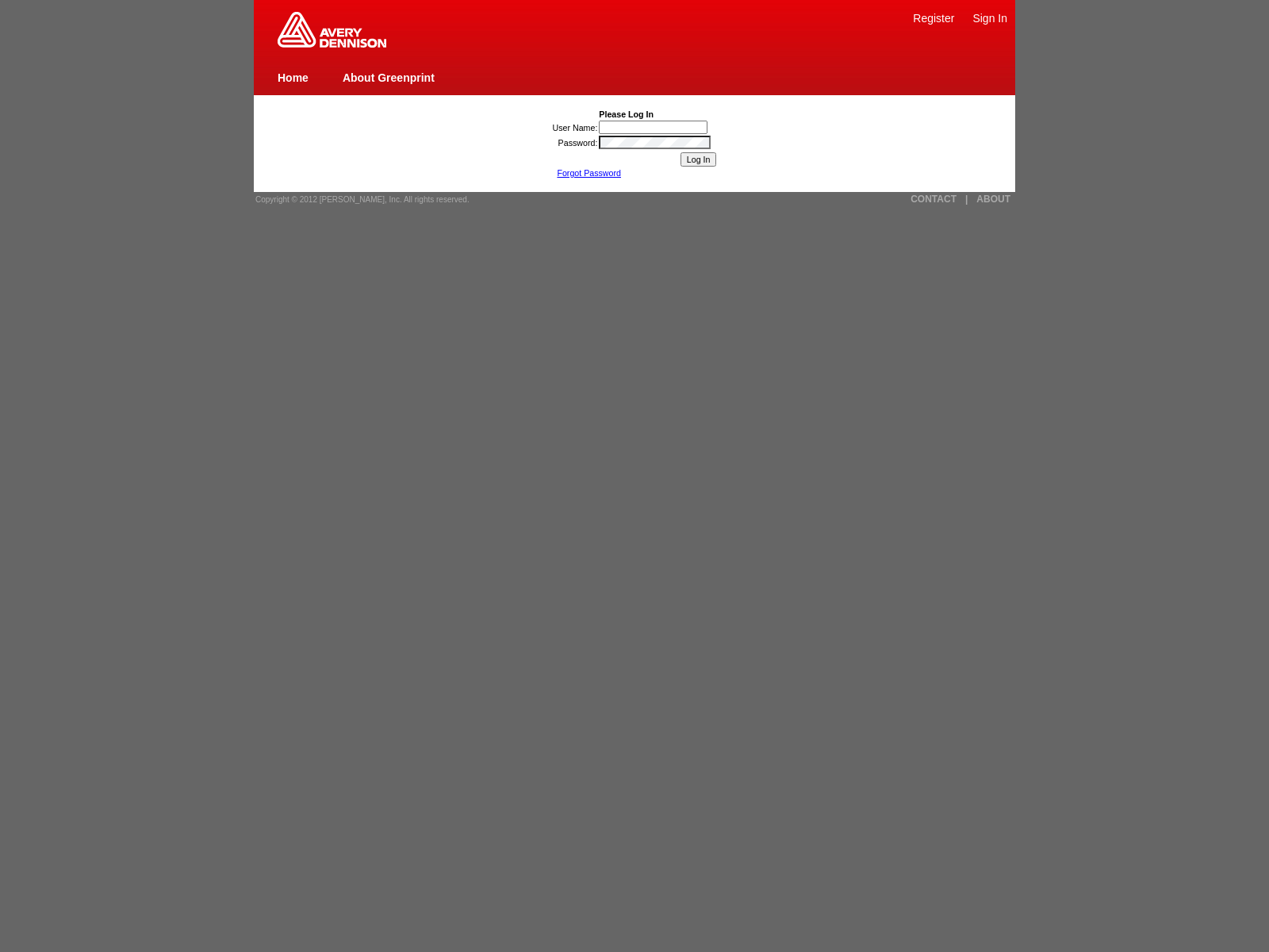
click at [588, 172] on link "Forgot Password" at bounding box center [588, 173] width 64 height 10
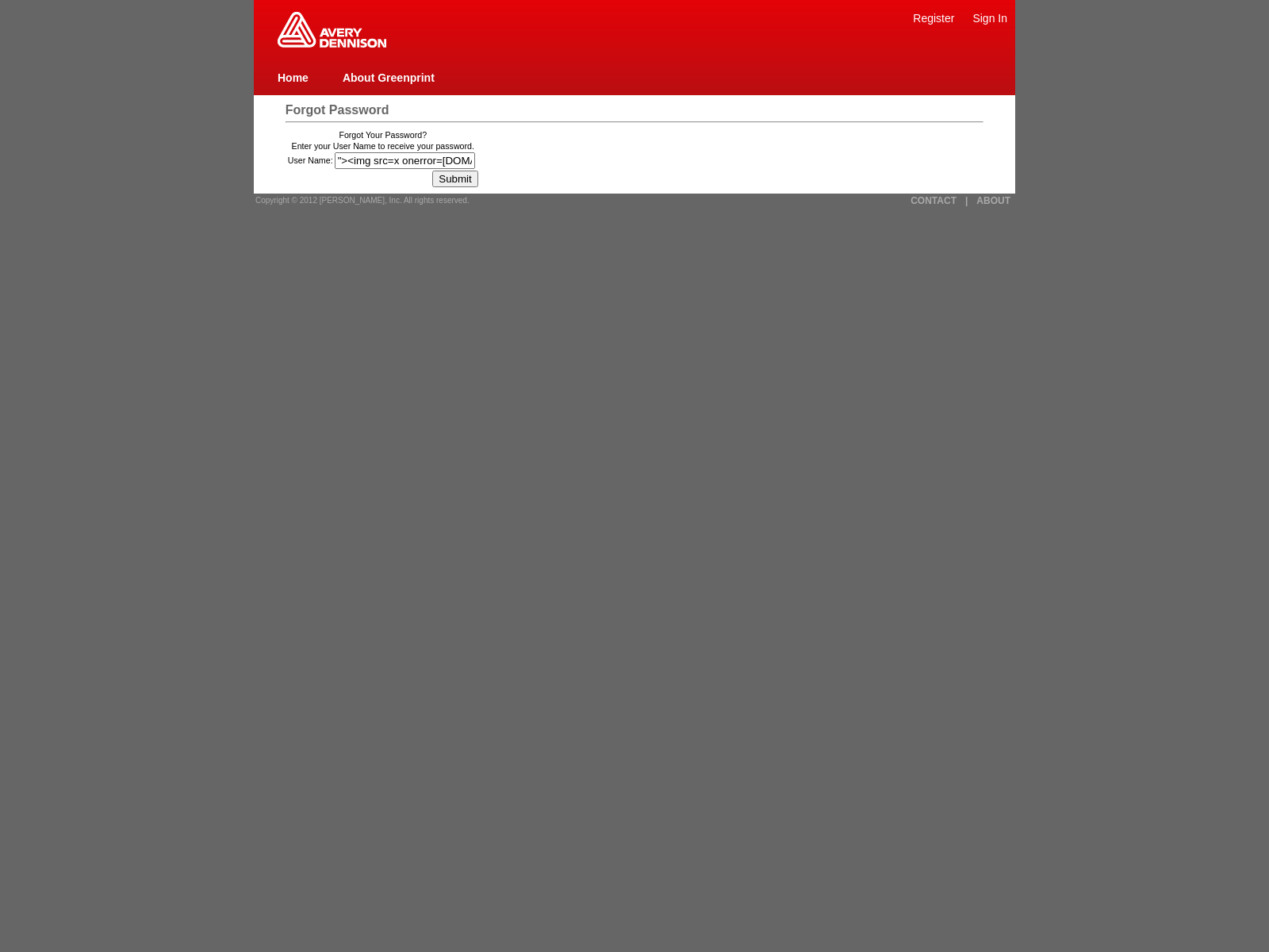
type input ""><img src=x onerror=[DOMAIN_NAME]._tenable_wasscan_js_namespace_taint_tracer.l…"
